Goal: Task Accomplishment & Management: Use online tool/utility

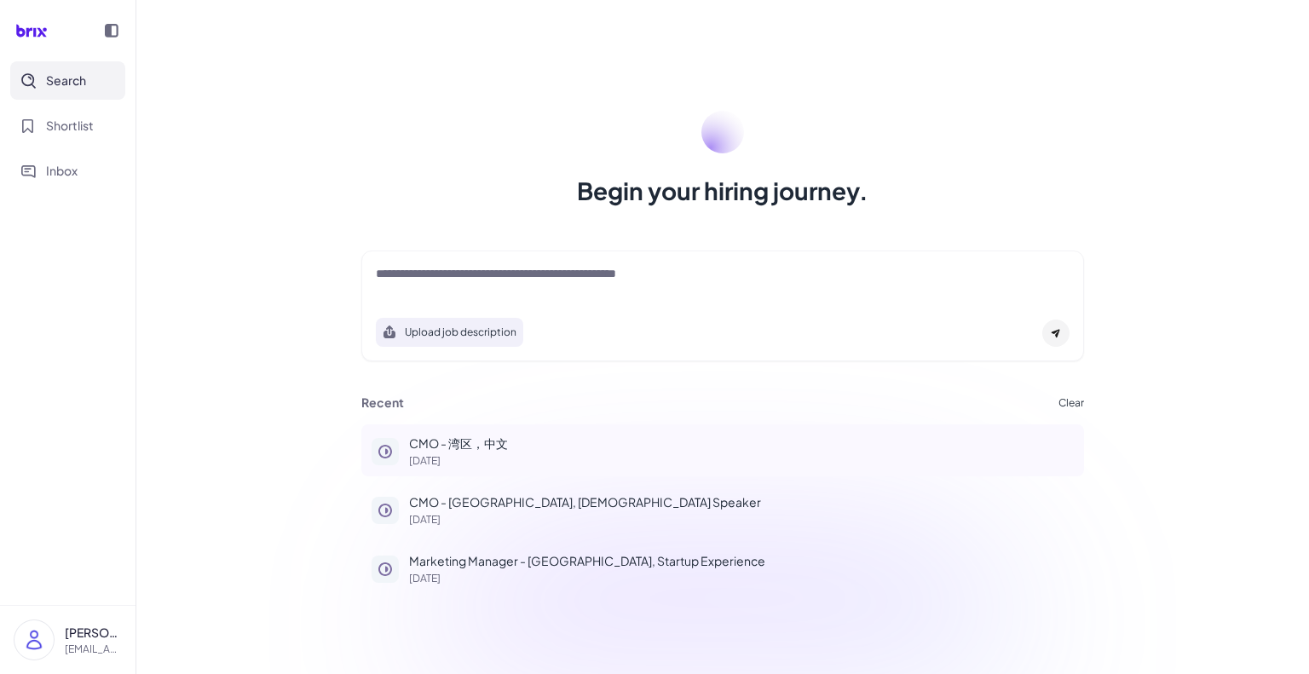
click at [467, 458] on p "[DATE]" at bounding box center [741, 461] width 665 height 10
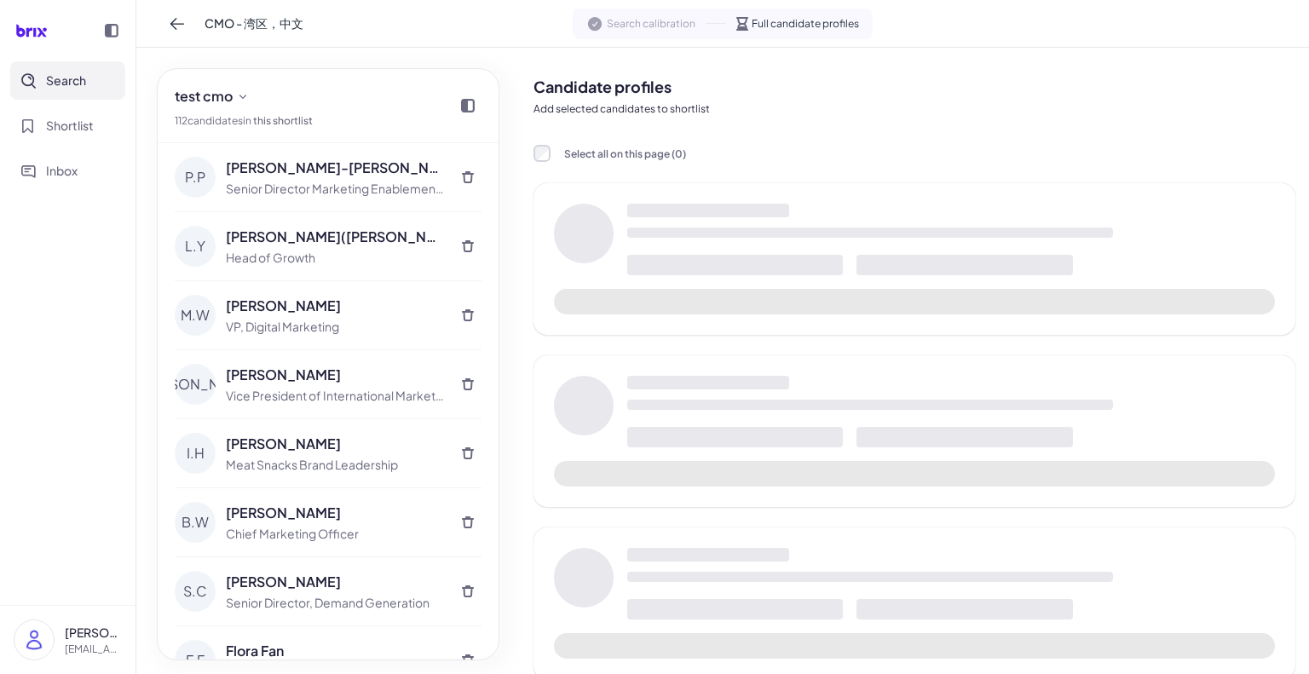
click at [34, 29] on icon at bounding box center [34, 32] width 3 height 9
click at [81, 125] on span "Shortlist" at bounding box center [70, 126] width 48 height 18
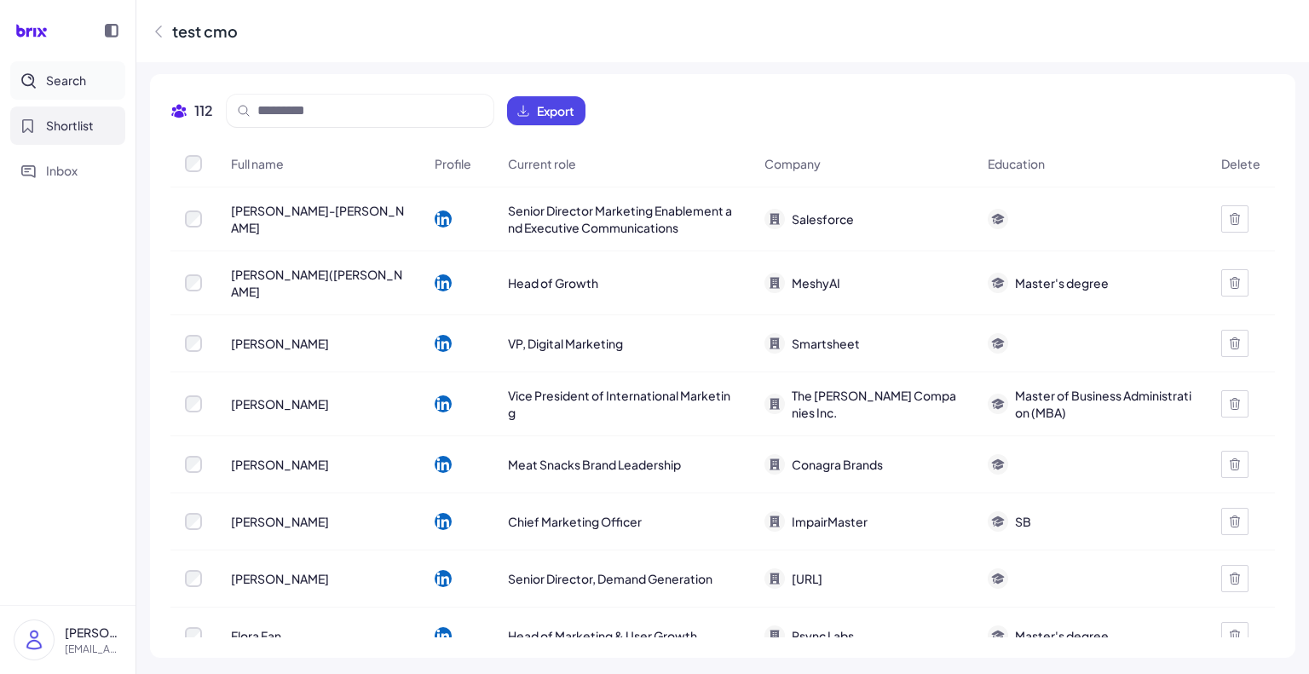
click at [61, 83] on span "Search" at bounding box center [66, 81] width 40 height 18
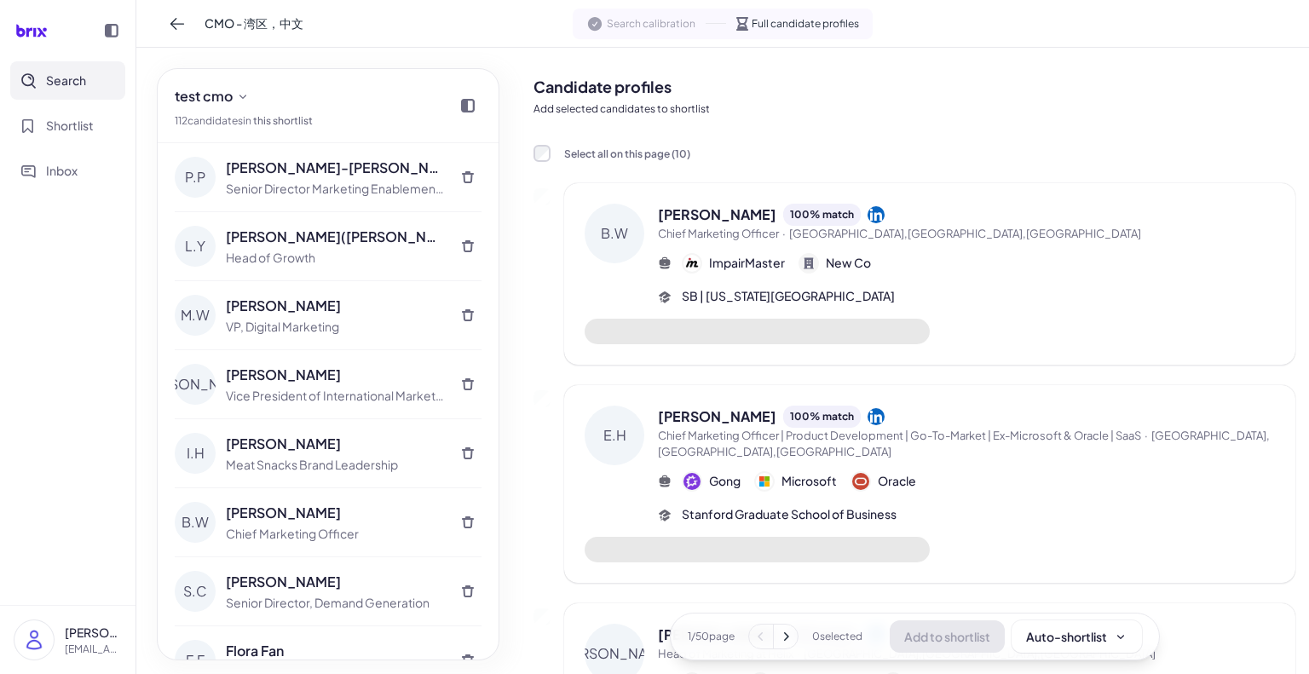
click at [37, 29] on icon at bounding box center [31, 31] width 49 height 34
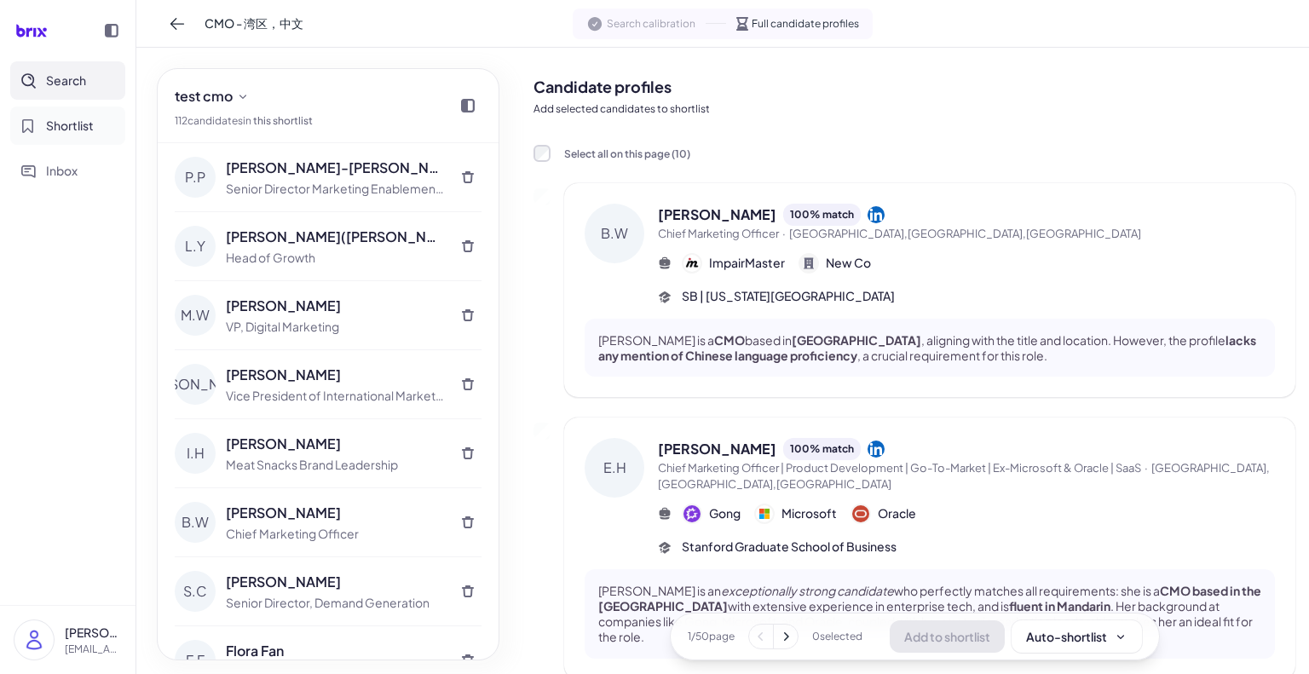
click at [75, 131] on span "Shortlist" at bounding box center [70, 126] width 48 height 18
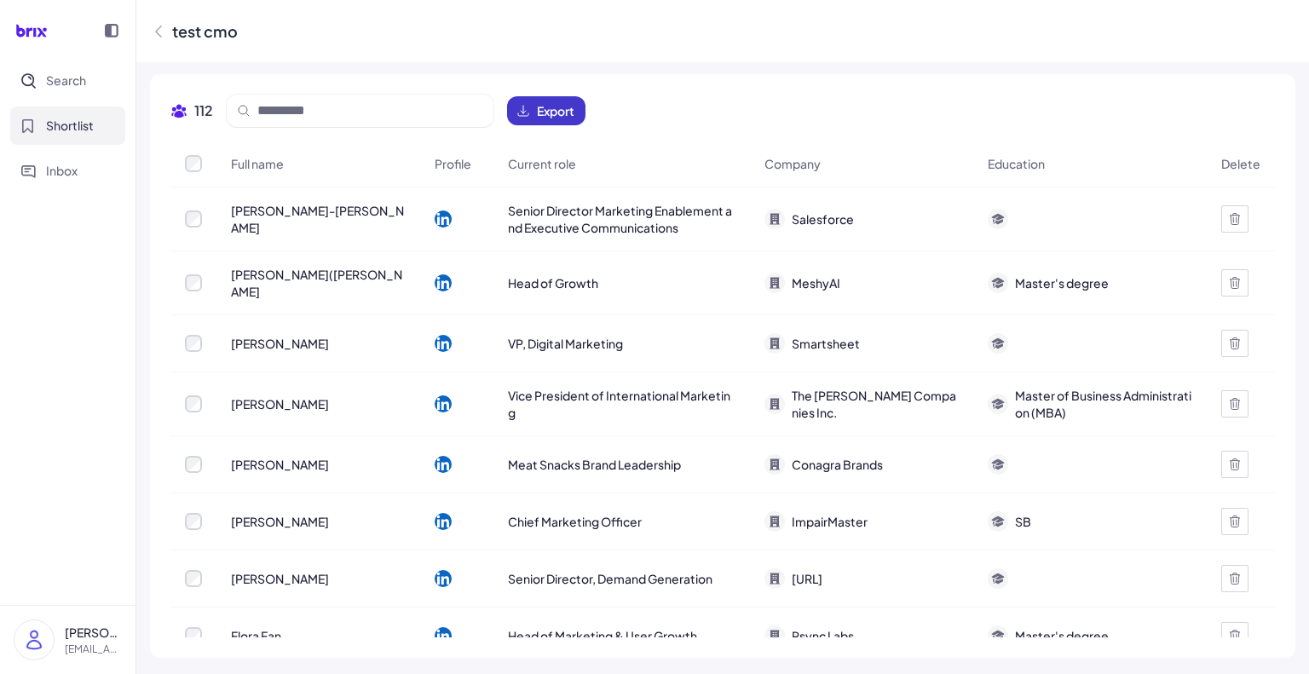
click at [531, 115] on button "Export" at bounding box center [546, 110] width 78 height 29
click at [32, 31] on icon at bounding box center [31, 31] width 49 height 34
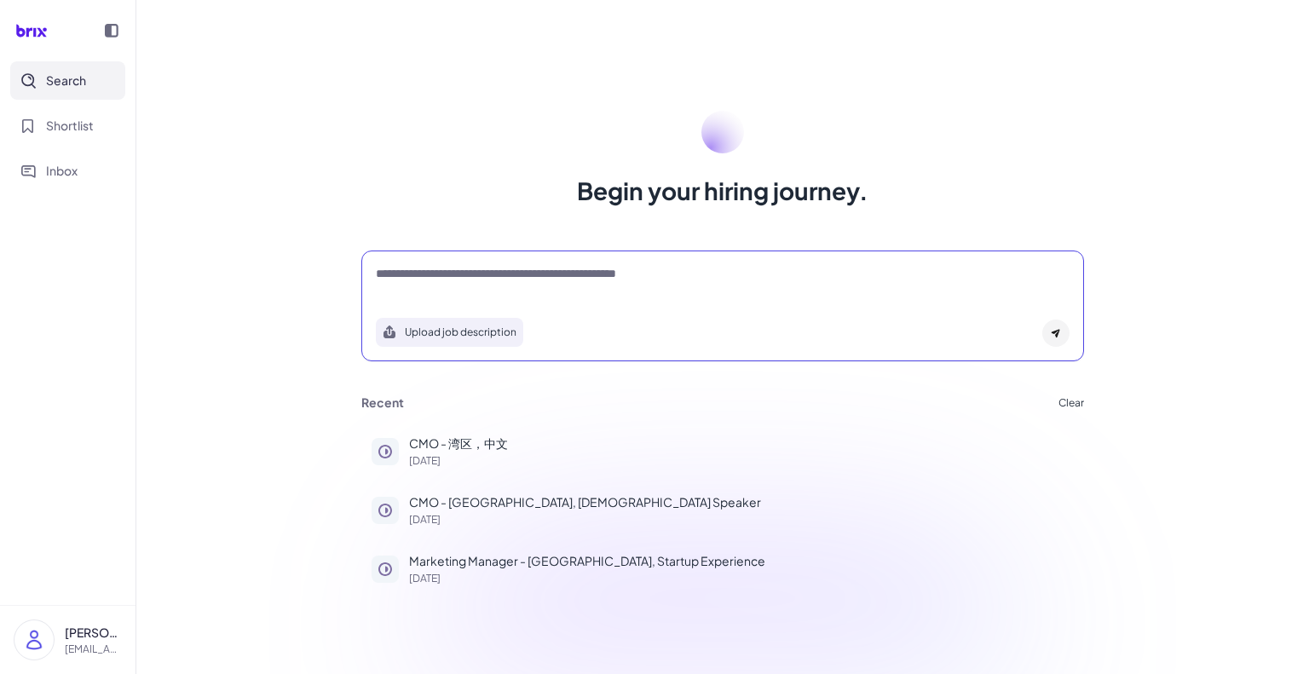
click at [516, 268] on textarea at bounding box center [723, 275] width 694 height 20
type textarea "**********"
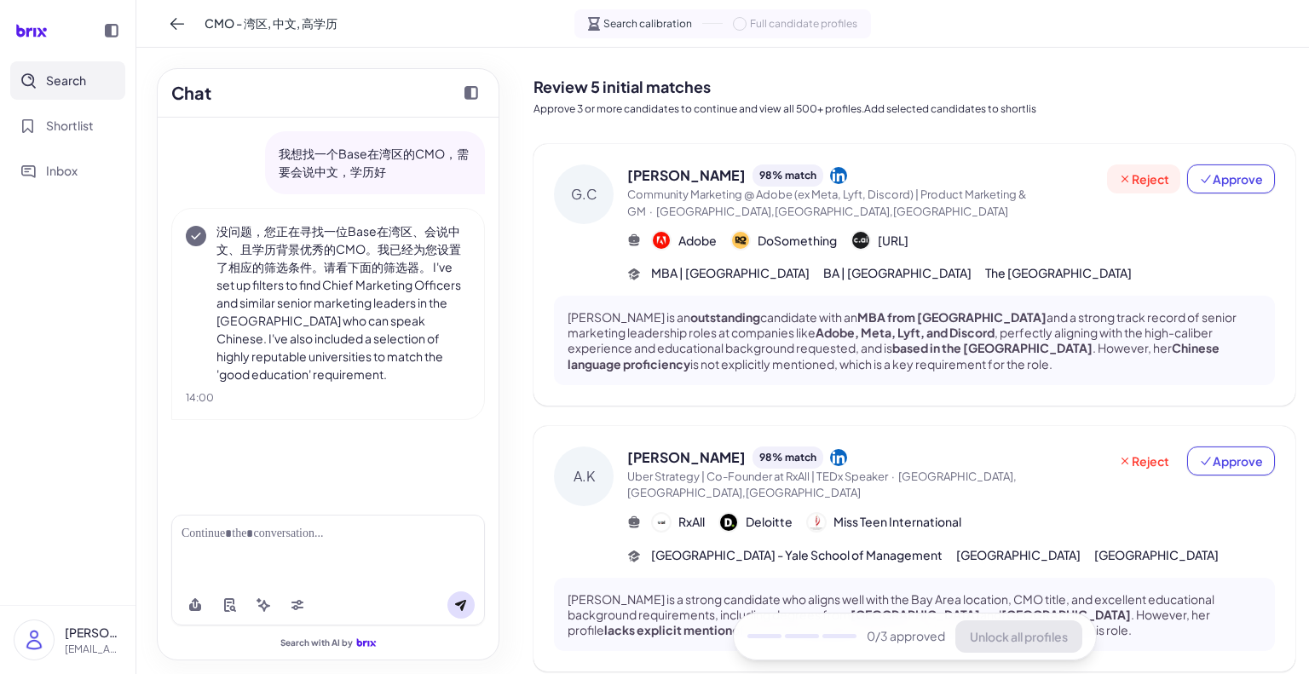
click at [1154, 174] on span "Reject" at bounding box center [1143, 178] width 51 height 17
click at [1211, 178] on span "Approve" at bounding box center [1231, 178] width 64 height 17
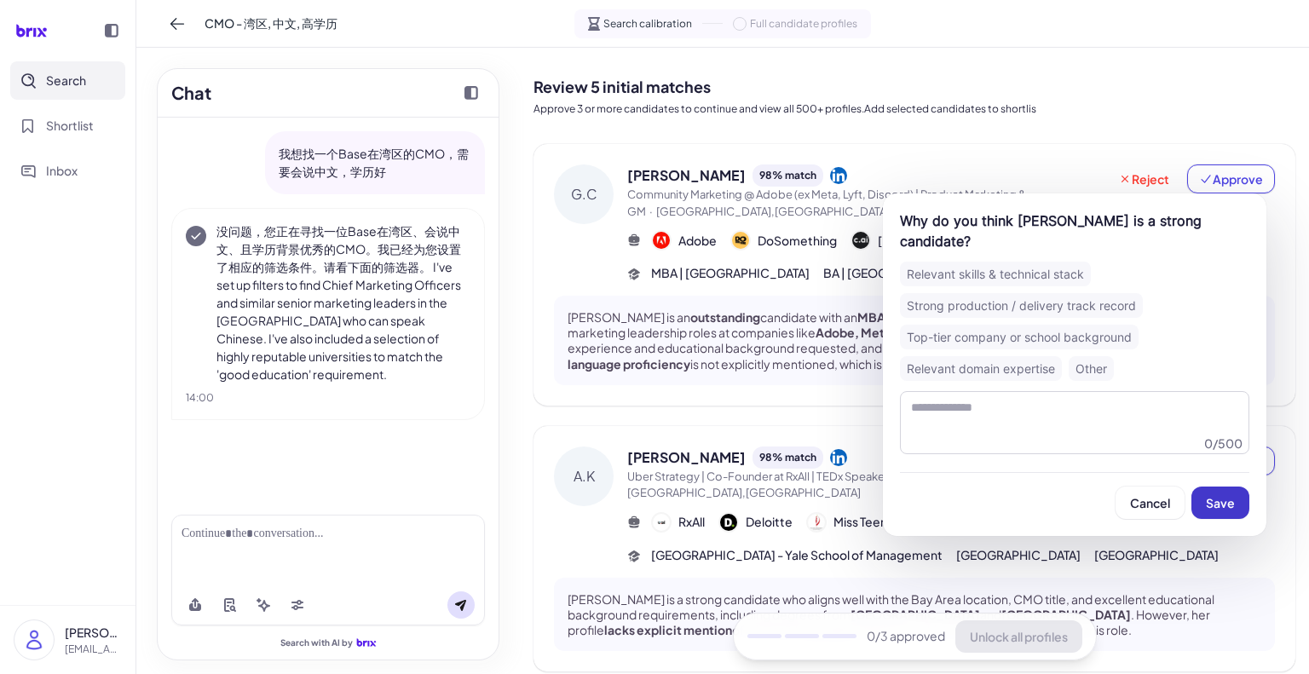
click at [1221, 493] on button "Save" at bounding box center [1220, 503] width 58 height 32
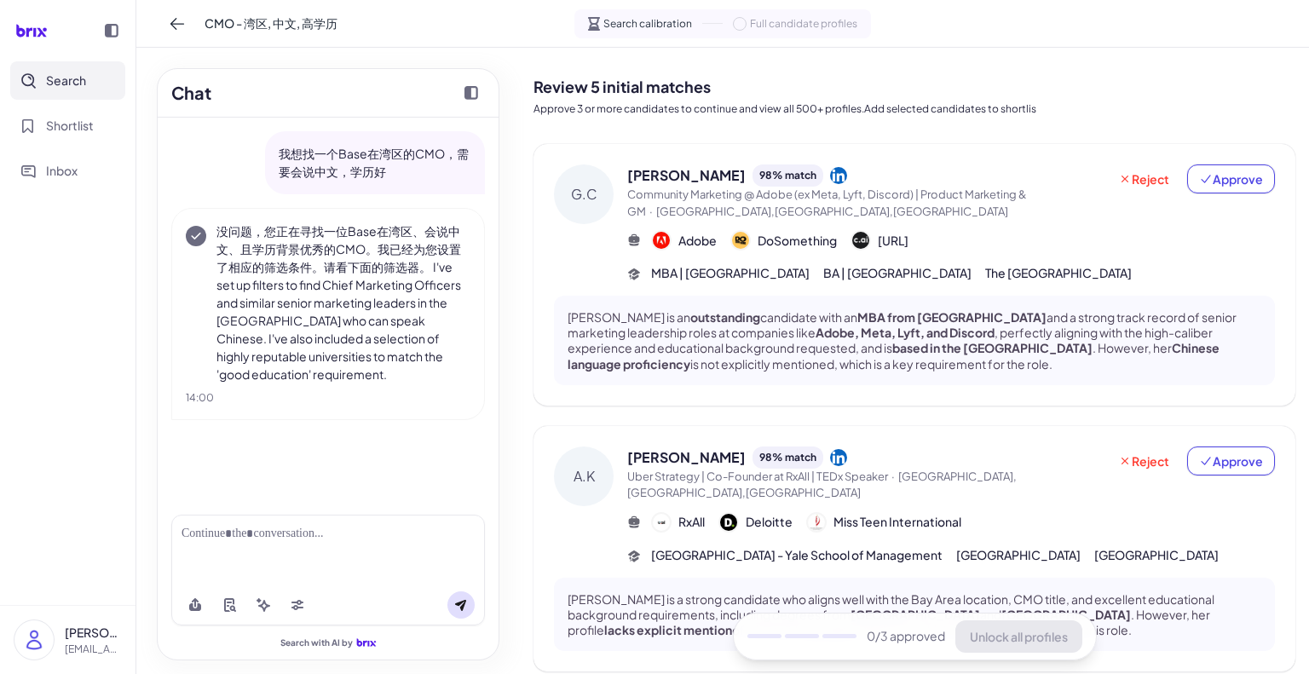
scroll to position [341, 0]
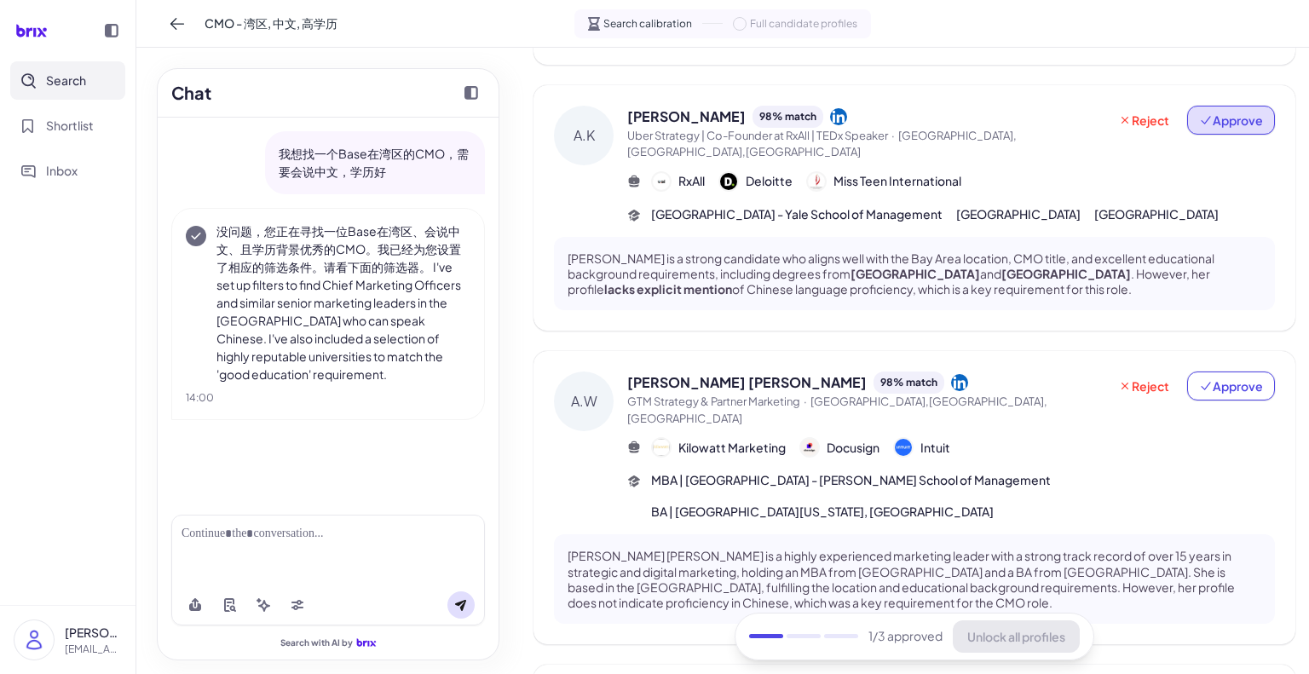
click at [1227, 129] on button "Approve" at bounding box center [1231, 120] width 88 height 29
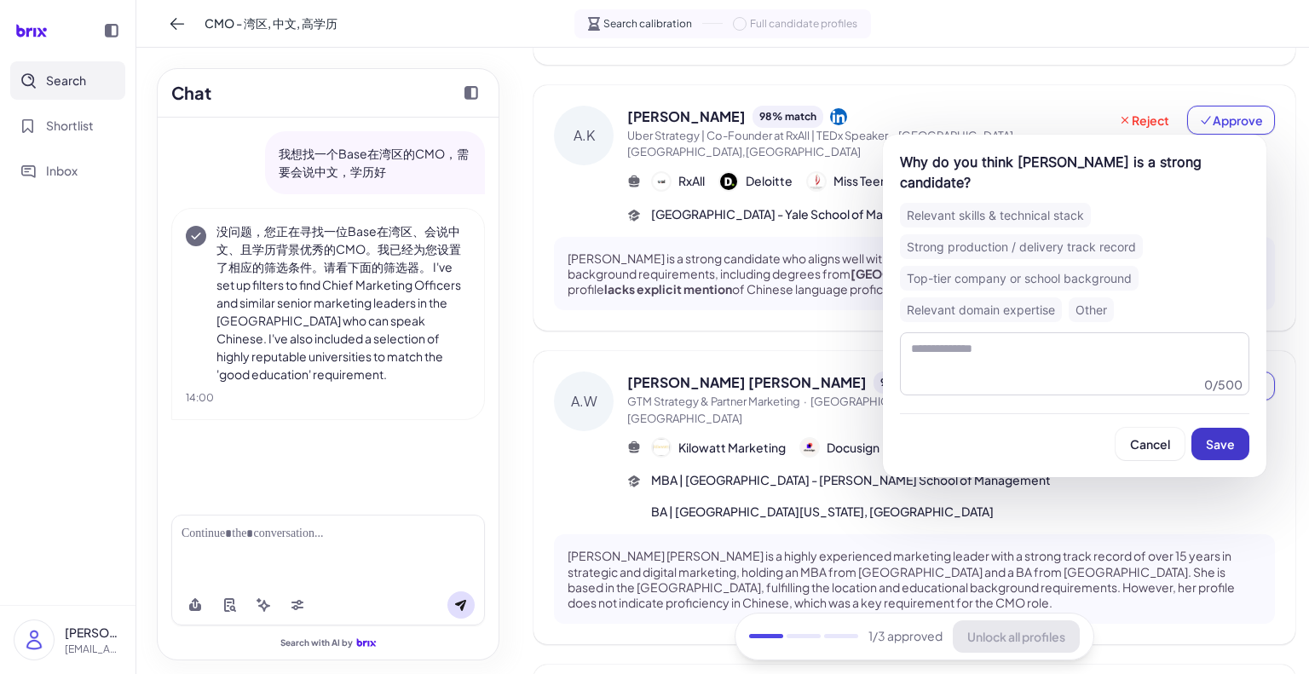
click at [1219, 436] on span "Save" at bounding box center [1220, 443] width 29 height 15
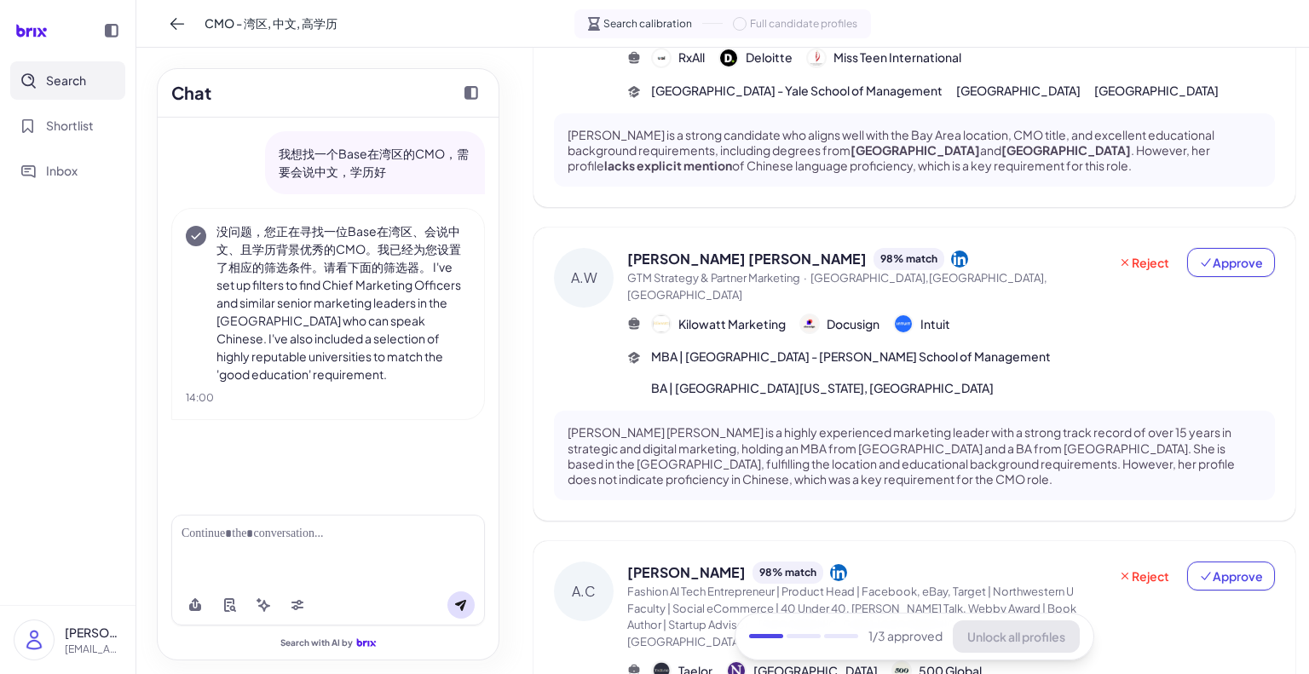
scroll to position [511, 0]
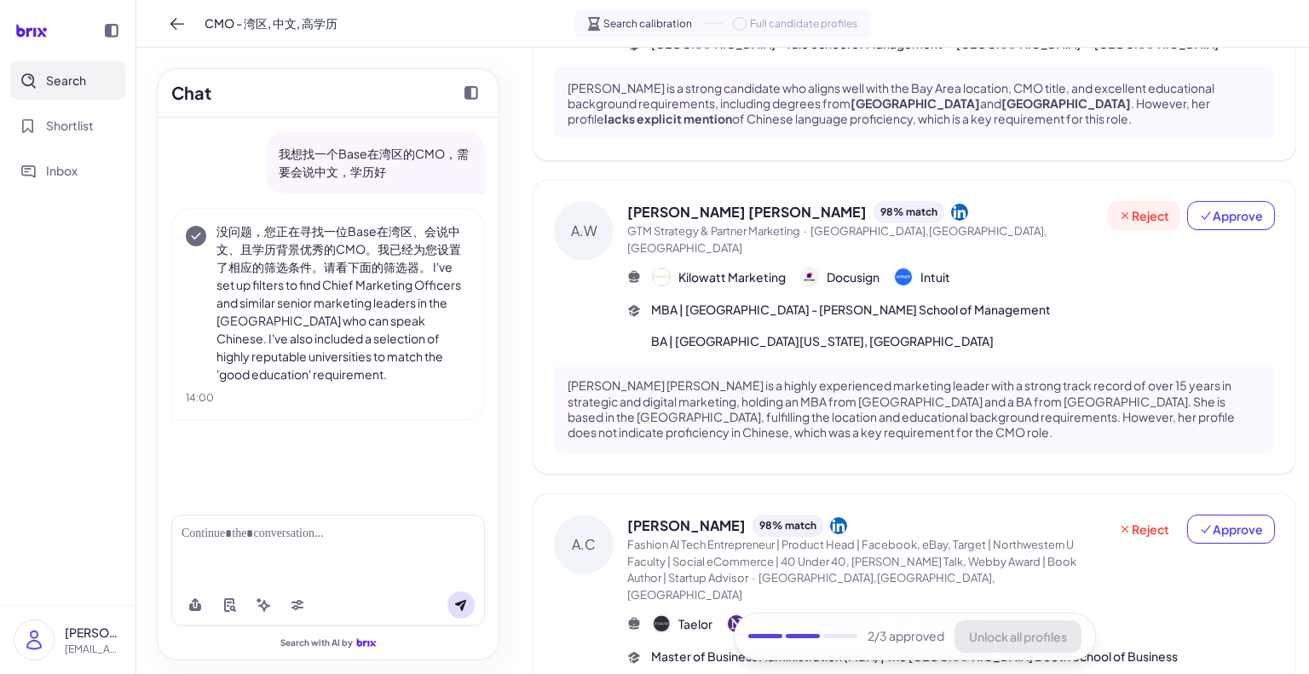
click at [1135, 207] on span "Reject" at bounding box center [1143, 215] width 51 height 17
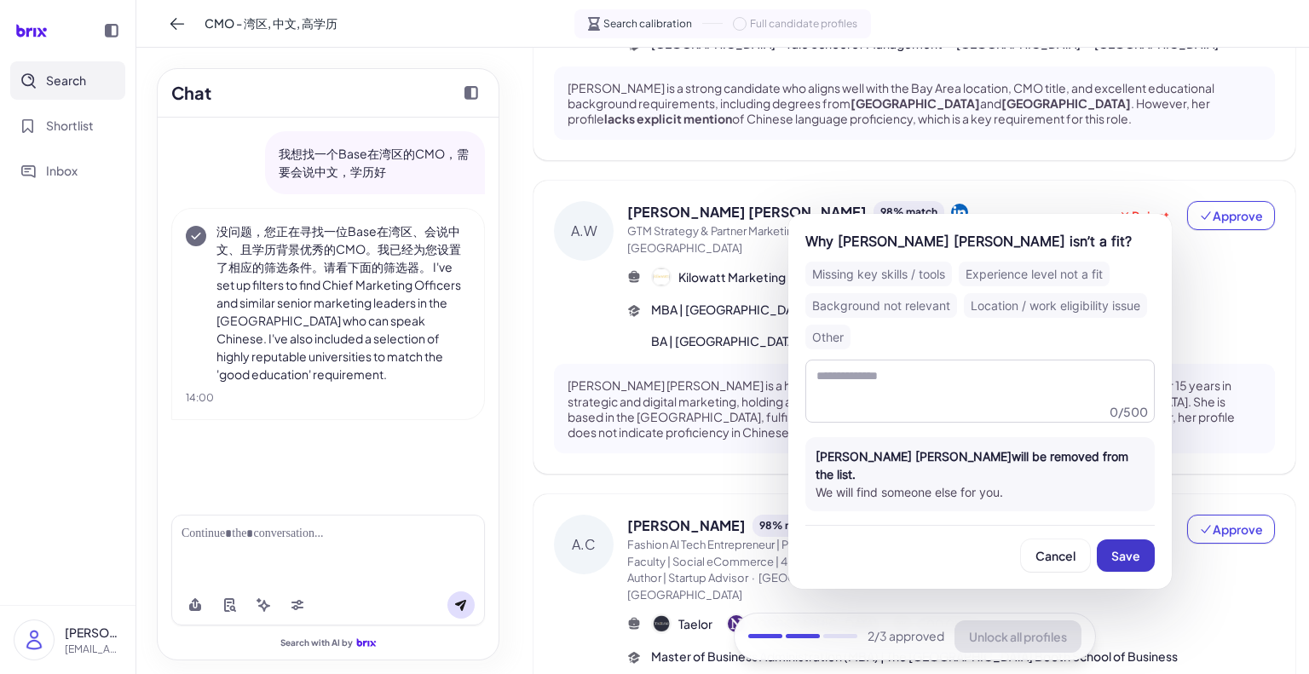
click at [1119, 548] on span "Save" at bounding box center [1125, 555] width 29 height 15
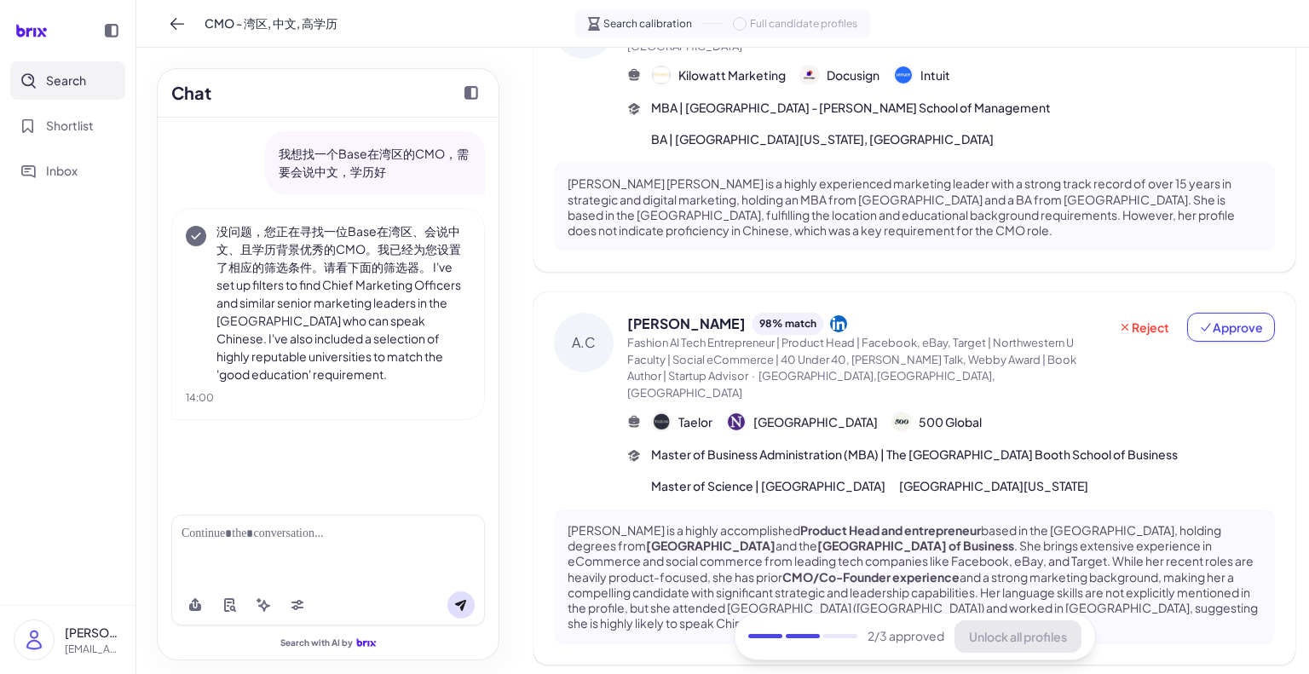
scroll to position [759, 0]
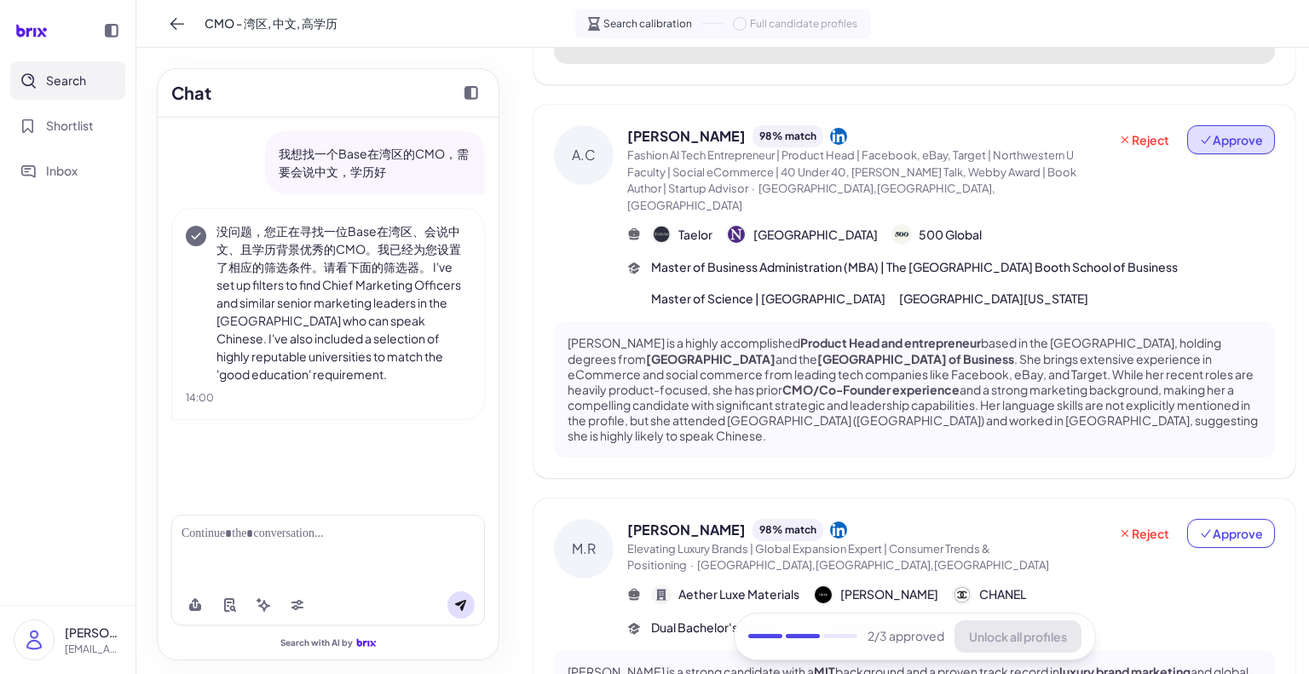
click at [1223, 131] on span "Approve" at bounding box center [1231, 139] width 64 height 17
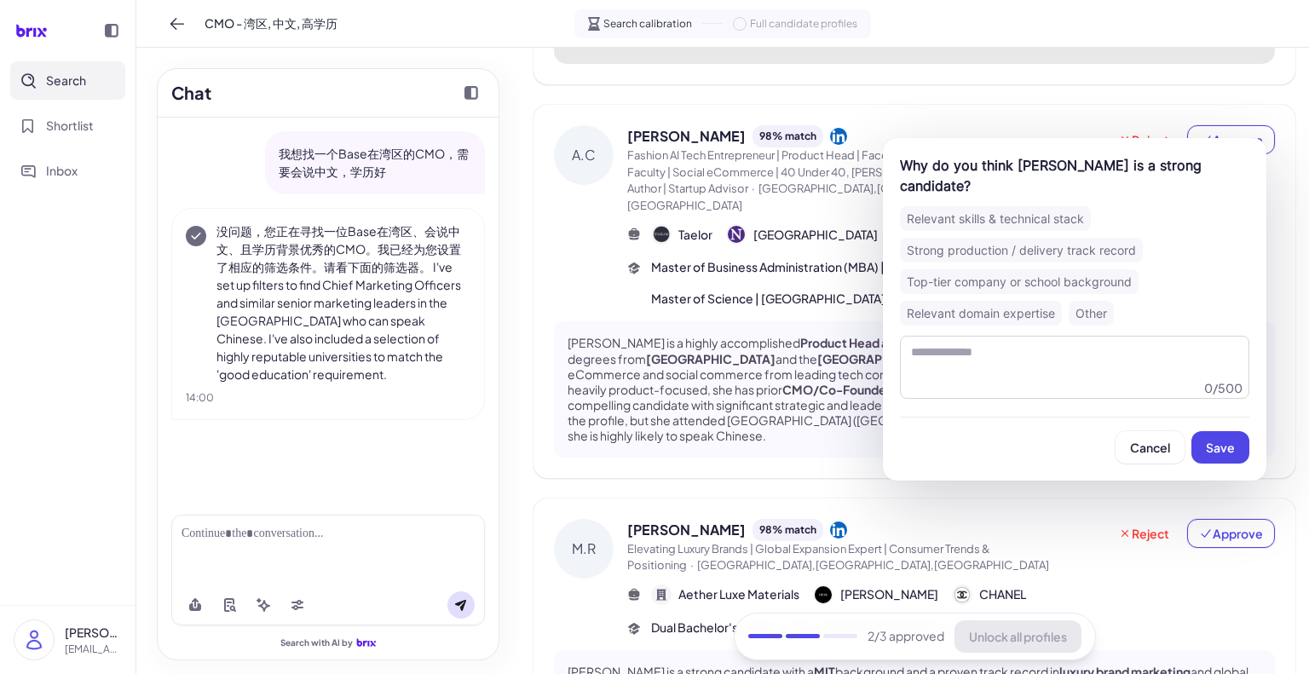
scroll to position [788, 0]
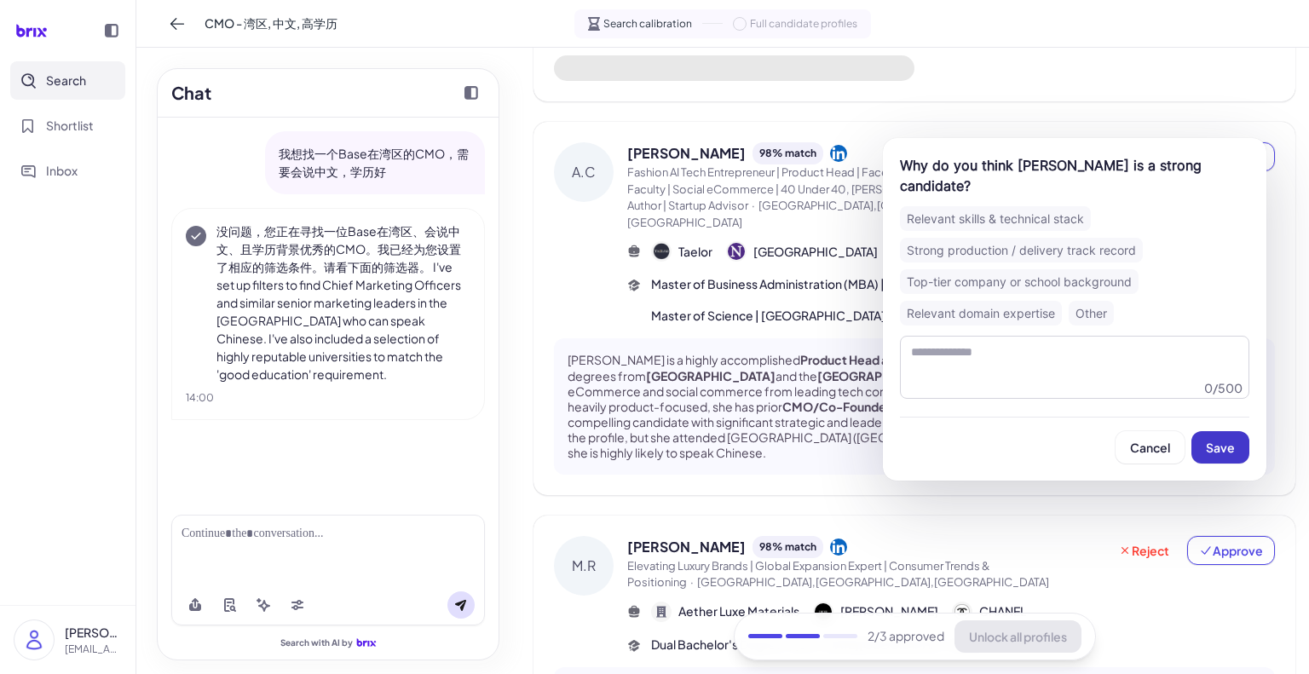
click at [1210, 440] on span "Save" at bounding box center [1220, 447] width 29 height 15
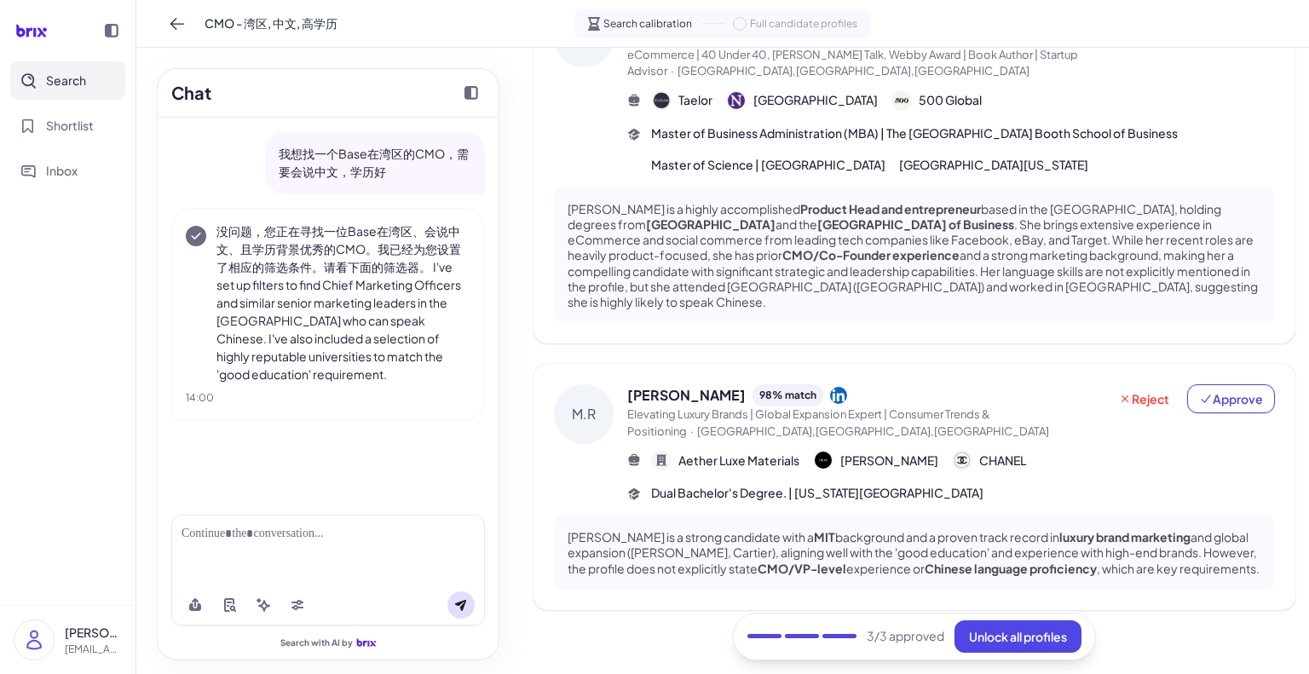
scroll to position [971, 0]
click at [1006, 636] on span "Unlock all profiles" at bounding box center [1018, 636] width 98 height 15
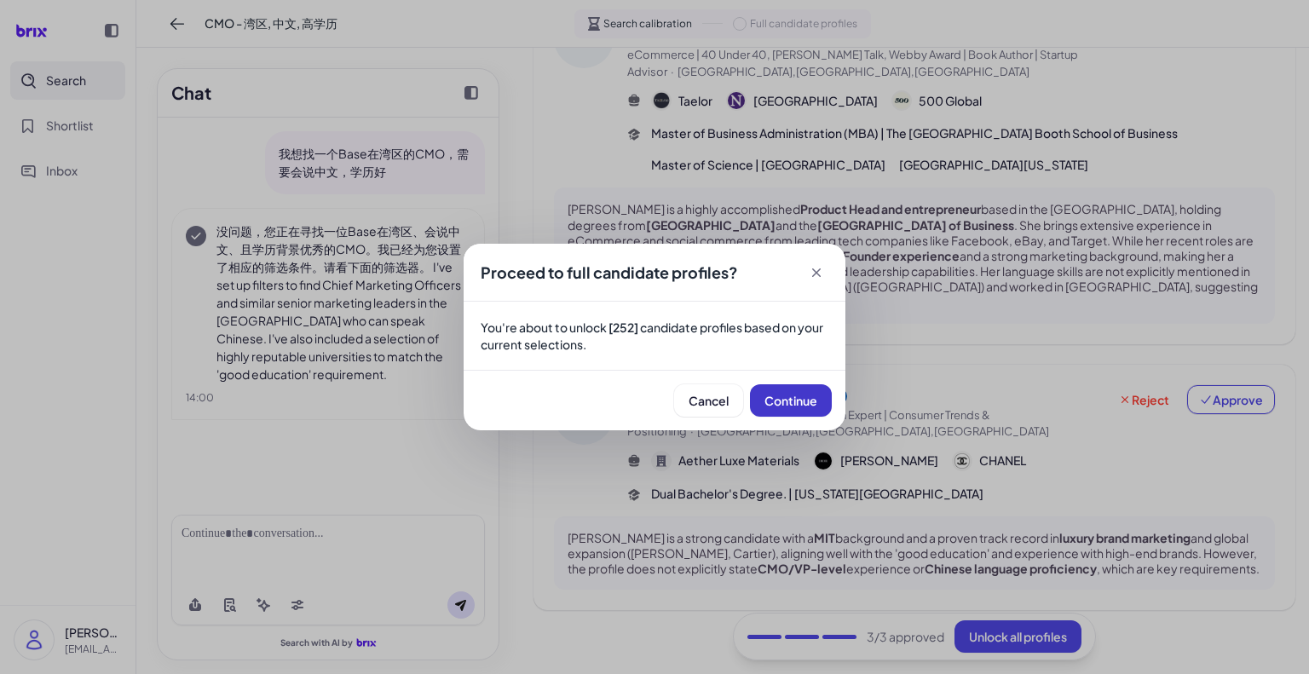
click at [788, 399] on span "Continue" at bounding box center [790, 400] width 53 height 15
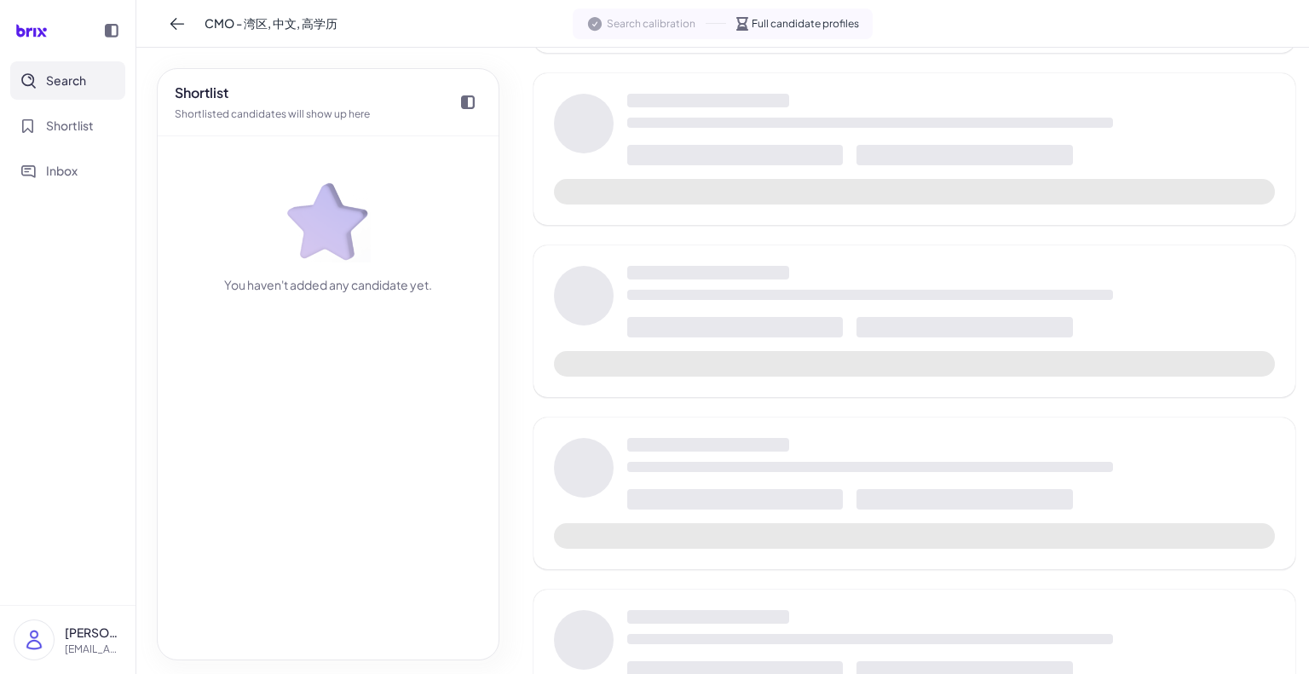
scroll to position [1009, 0]
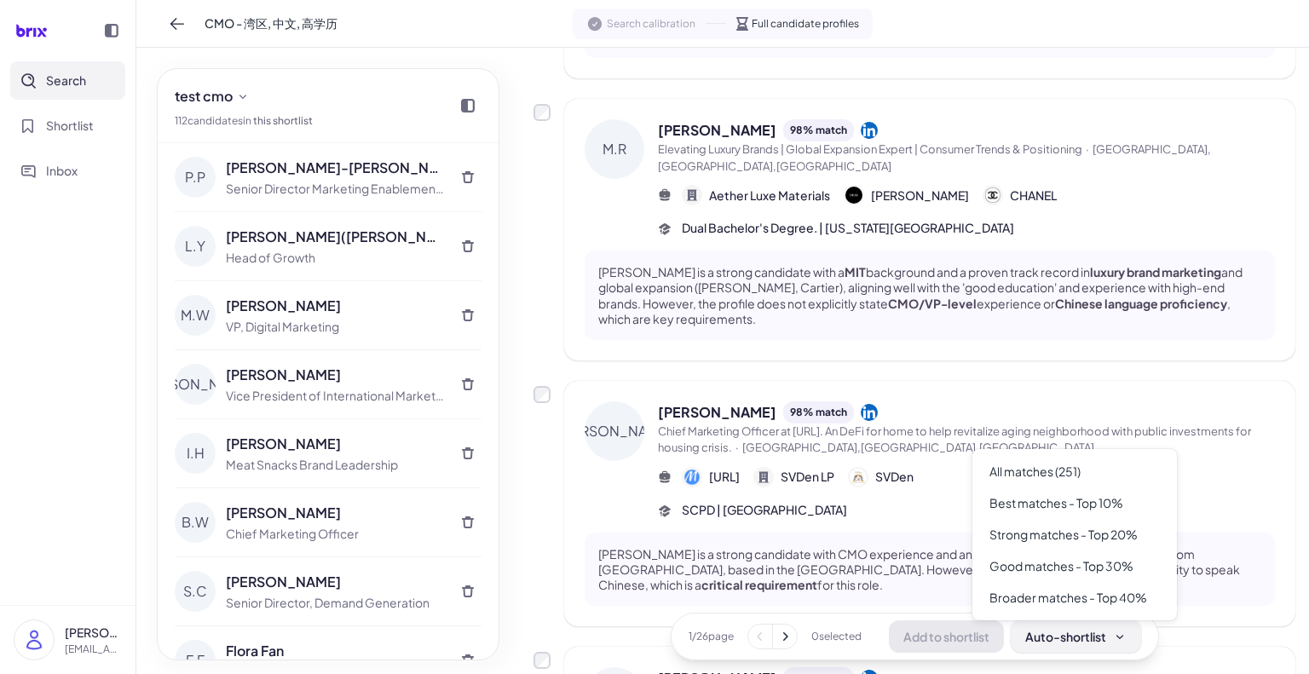
click at [1098, 647] on button "Auto-shortlist" at bounding box center [1076, 636] width 130 height 32
click at [1132, 523] on div "Strong matches - Top 20%" at bounding box center [1074, 535] width 191 height 32
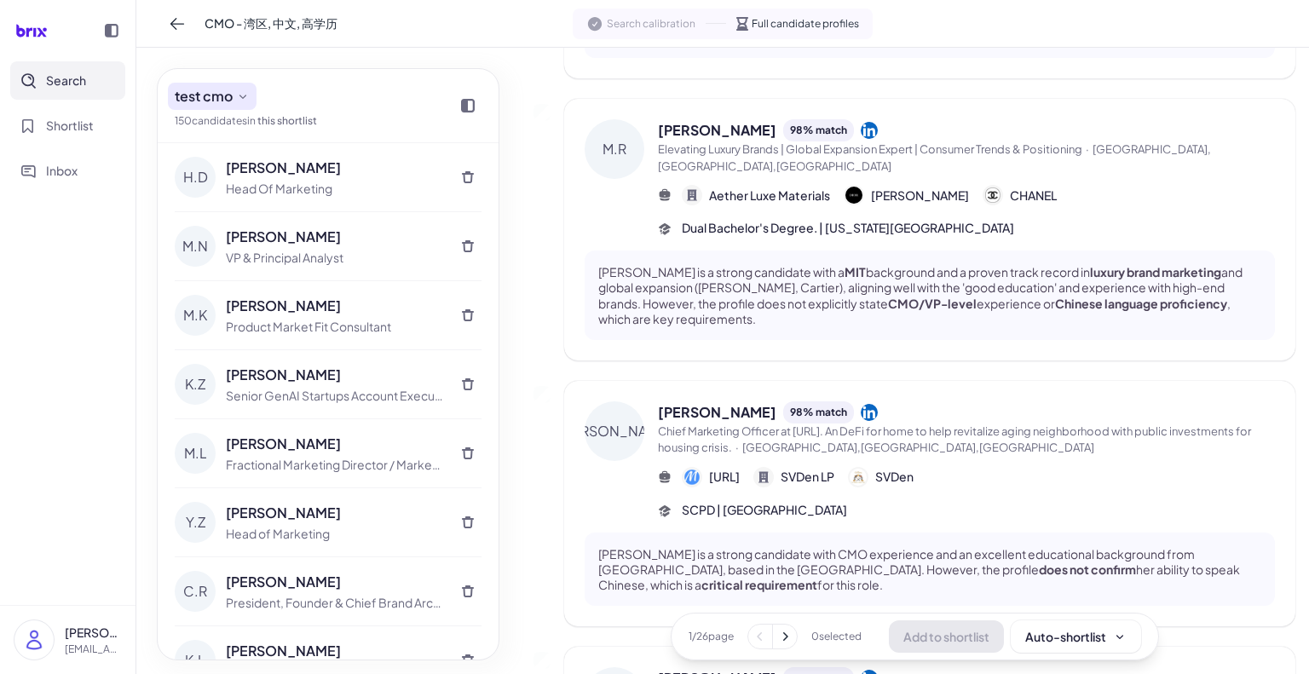
click at [183, 89] on span "test cmo" at bounding box center [204, 96] width 58 height 20
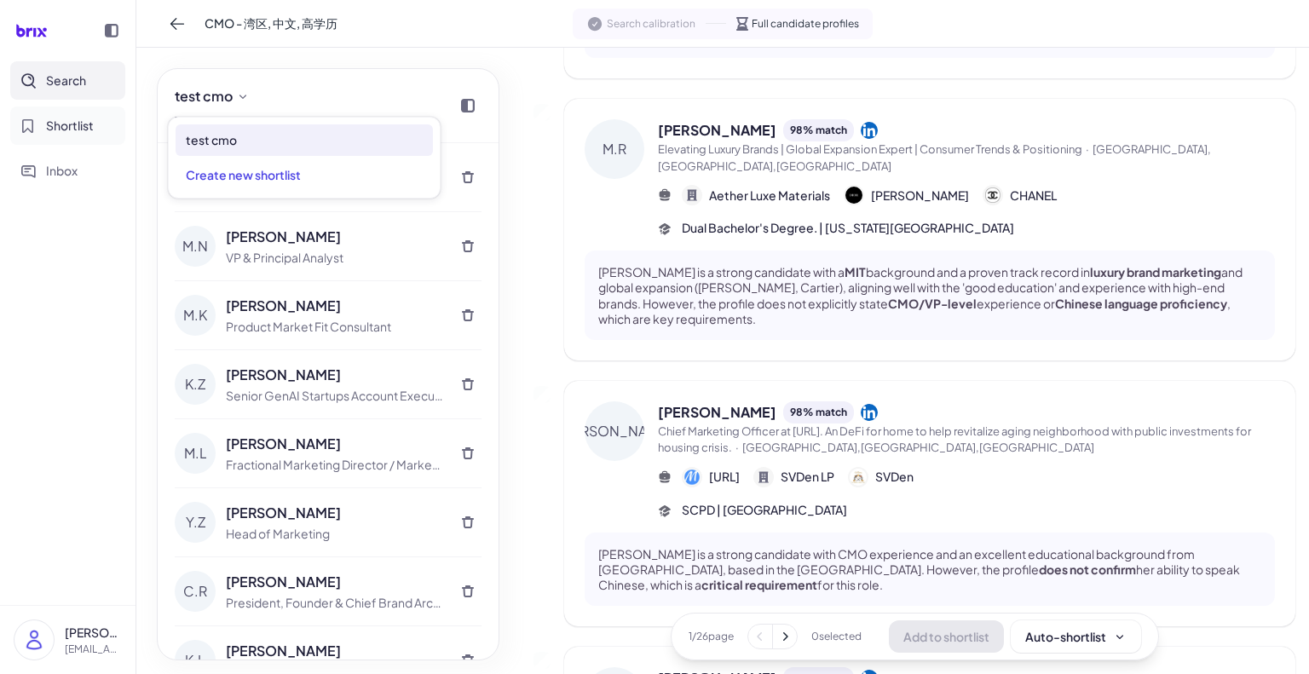
click at [78, 117] on span "Shortlist" at bounding box center [70, 126] width 48 height 18
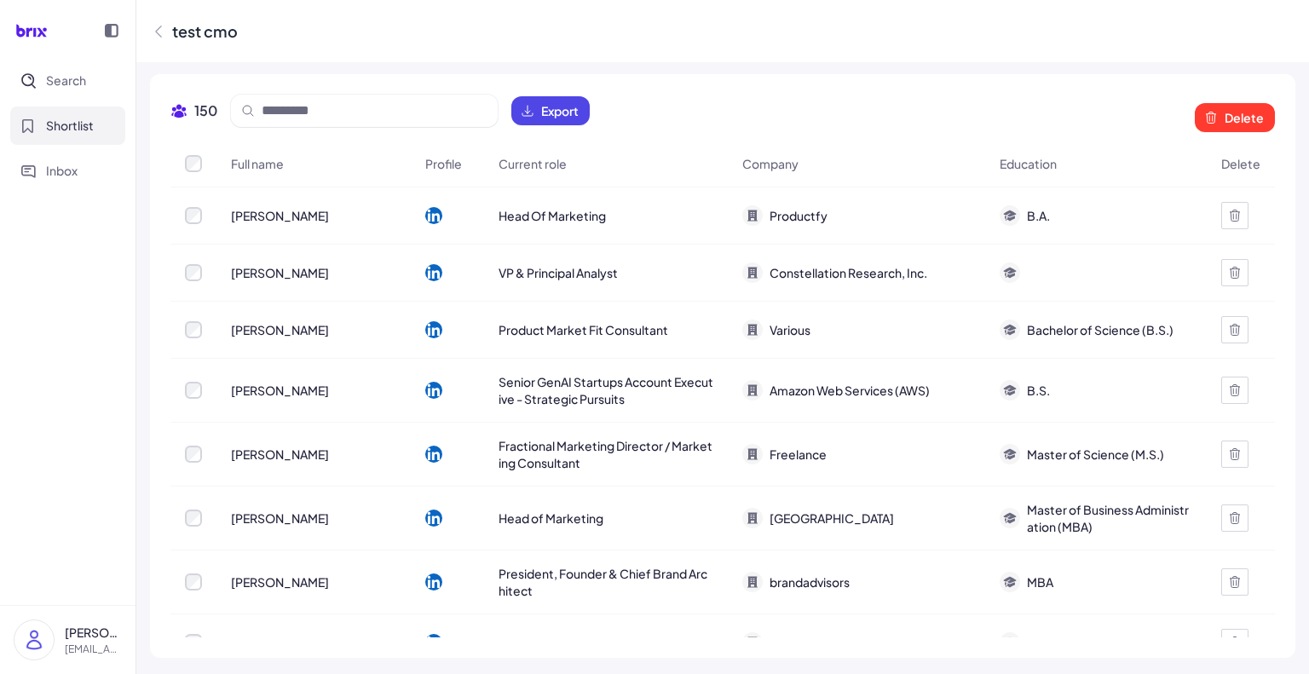
click at [591, 112] on div "150 Export Delete" at bounding box center [722, 118] width 1104 height 46
click at [570, 116] on span "Export" at bounding box center [559, 110] width 37 height 17
click at [45, 175] on button "Inbox" at bounding box center [67, 171] width 115 height 38
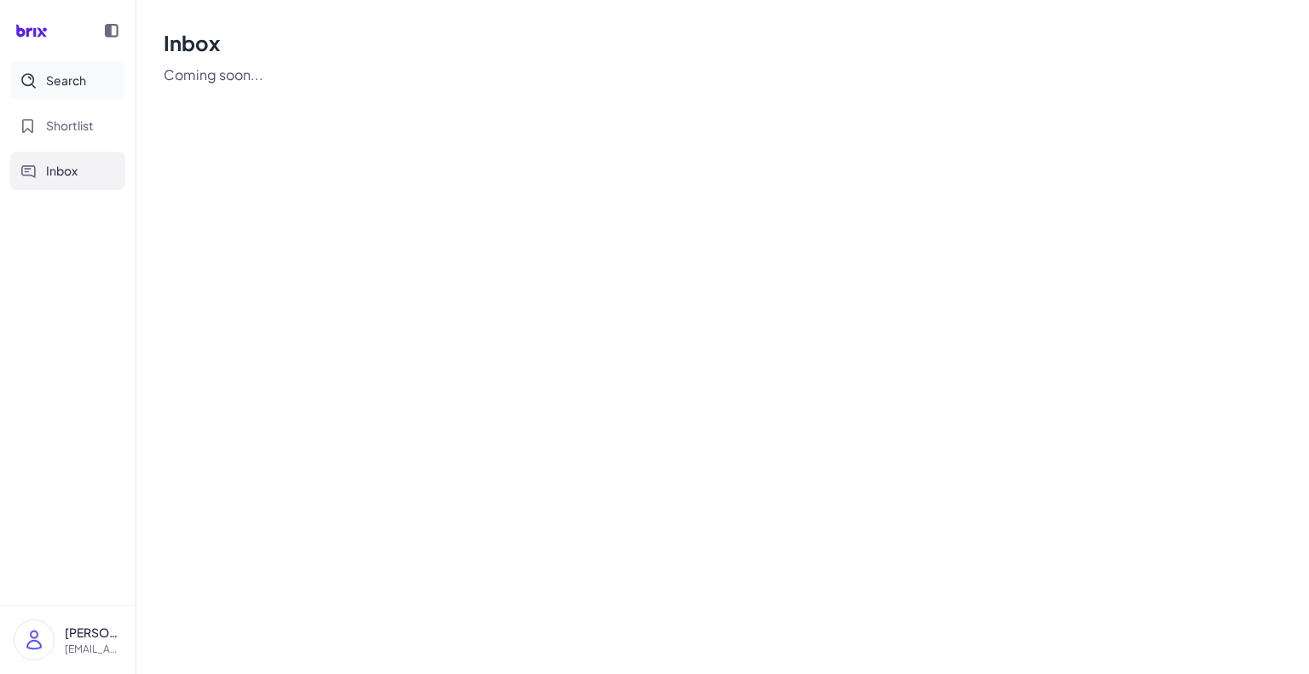
click at [54, 84] on span "Search" at bounding box center [66, 81] width 40 height 18
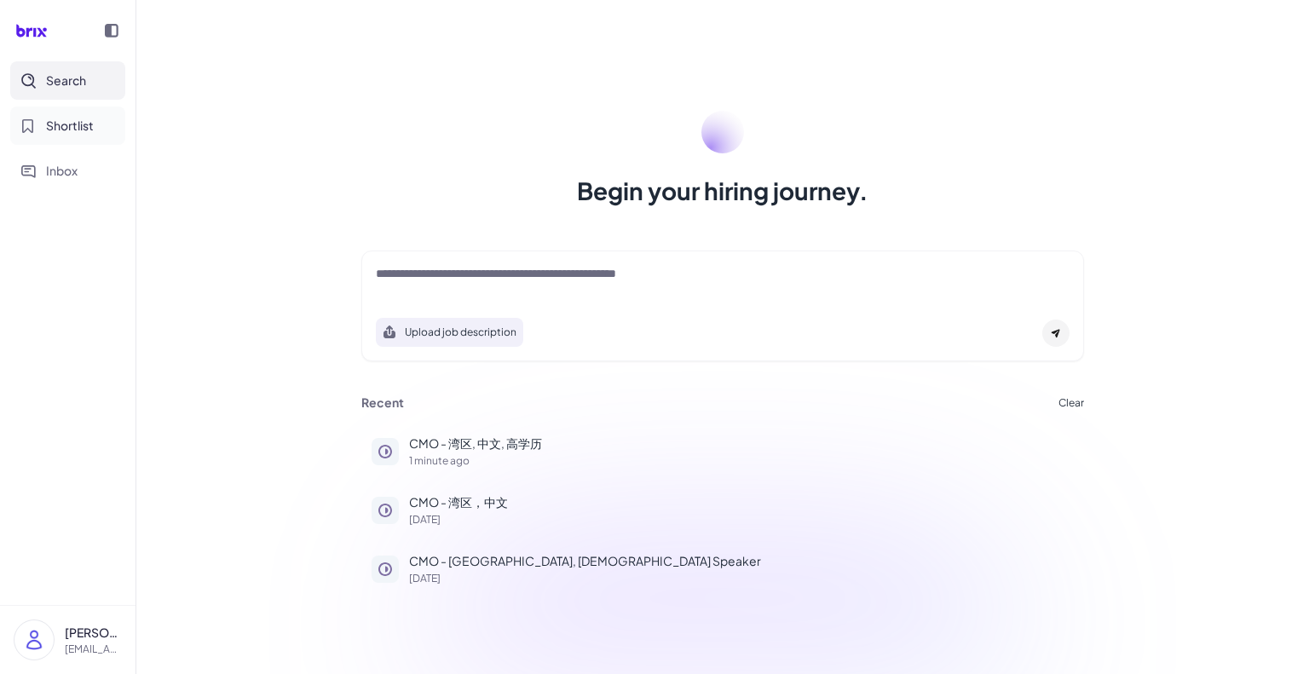
click at [65, 130] on span "Shortlist" at bounding box center [70, 126] width 48 height 18
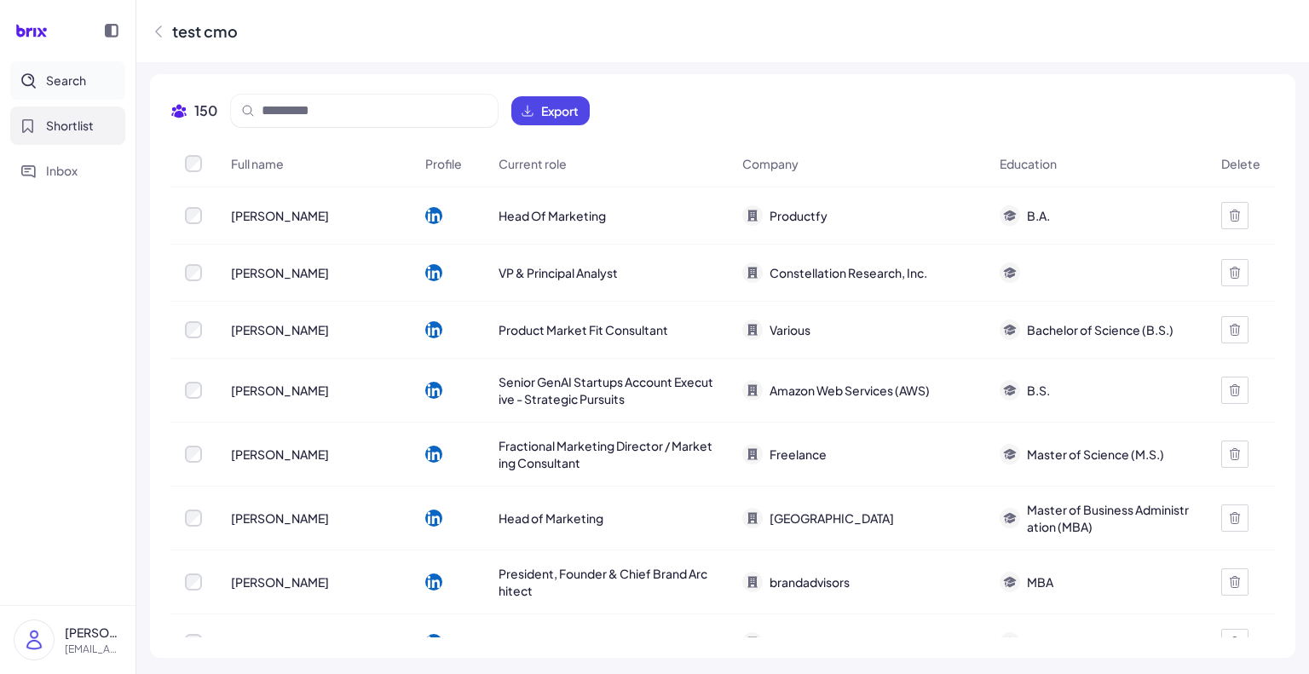
click at [53, 85] on span "Search" at bounding box center [66, 81] width 40 height 18
